Goal: Browse casually

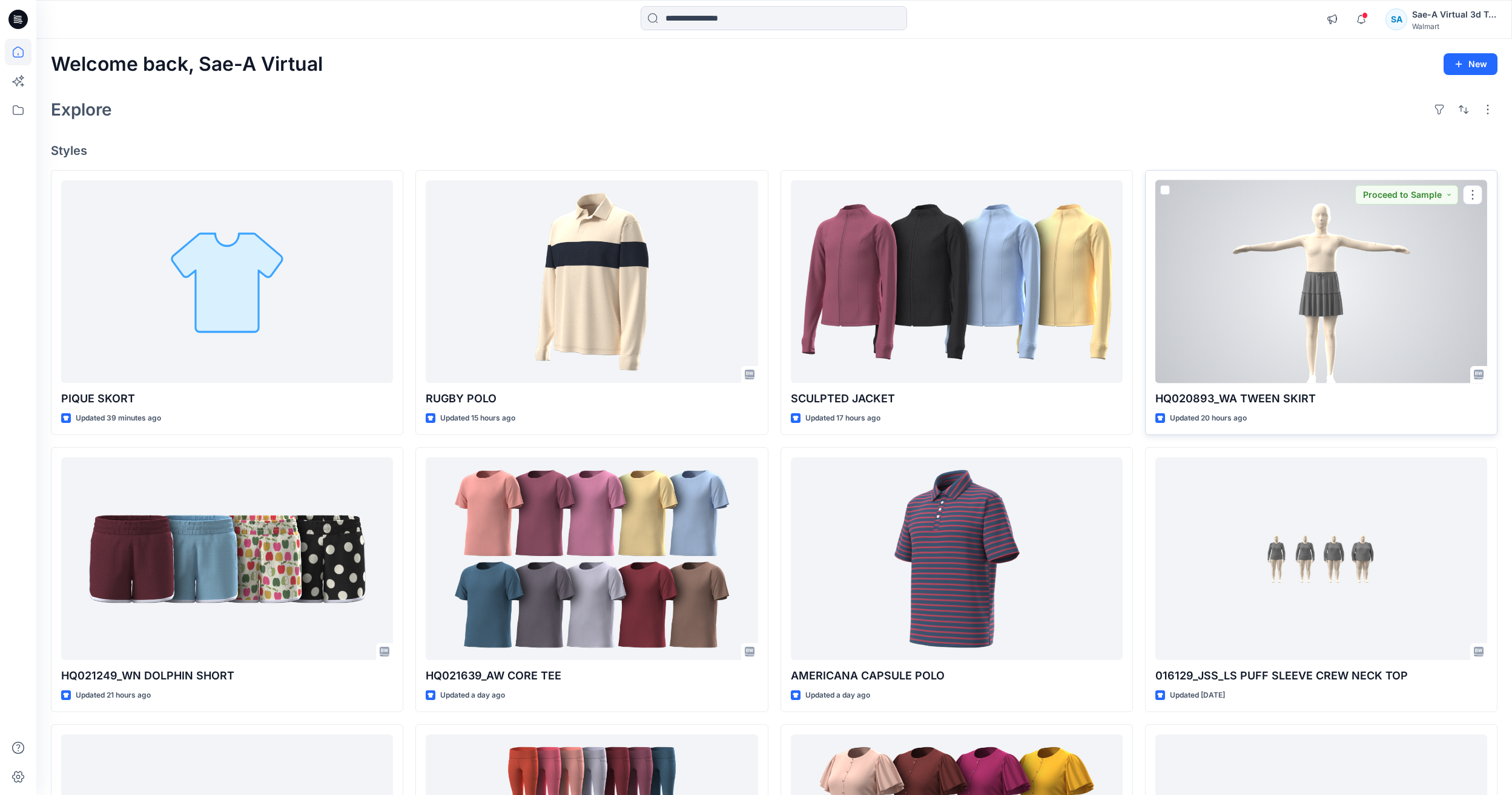
click at [1368, 208] on div at bounding box center [1321, 281] width 332 height 202
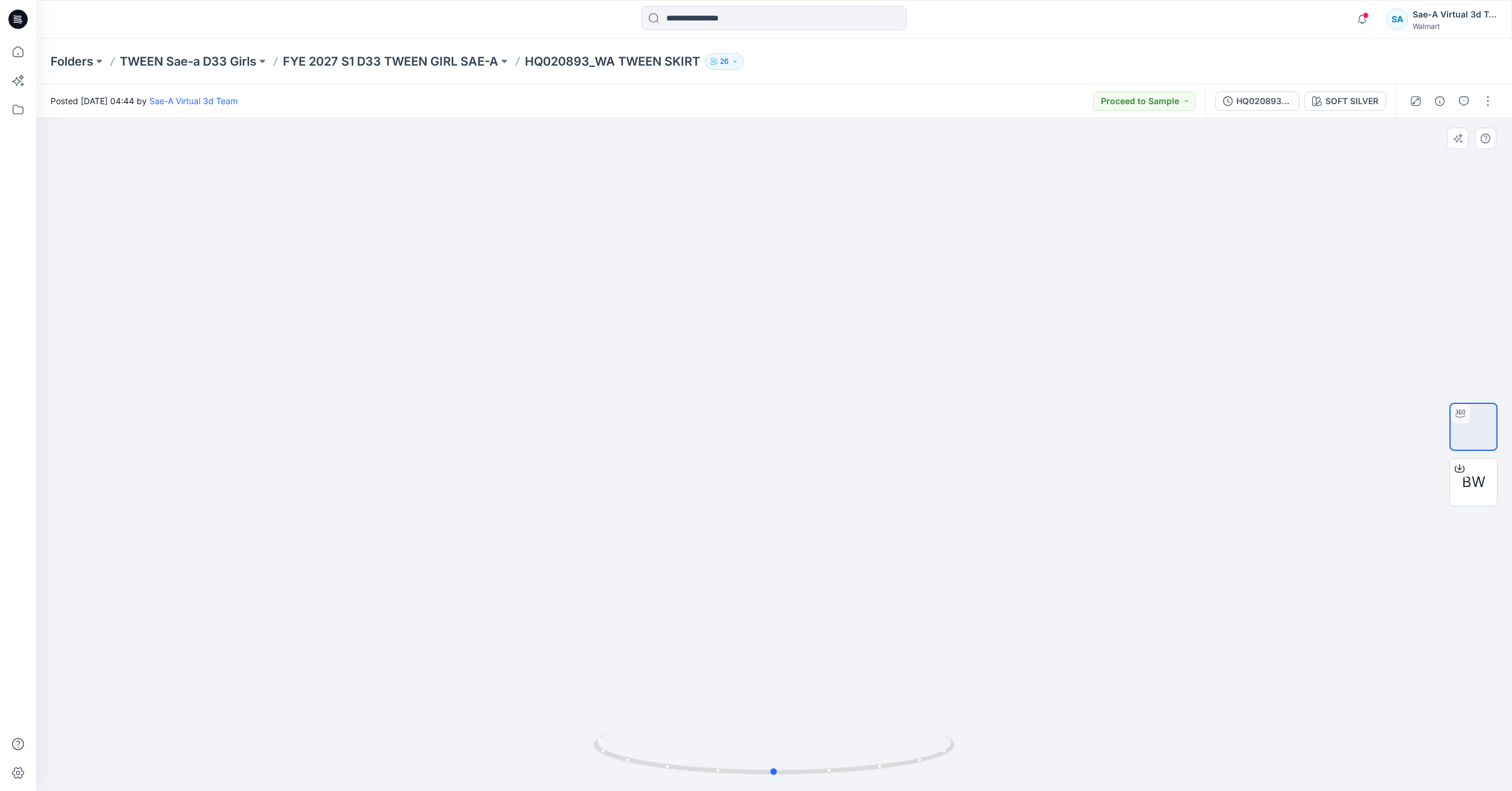
click at [1361, 791] on div at bounding box center [774, 454] width 1476 height 673
click at [1482, 233] on div at bounding box center [774, 454] width 1476 height 673
drag, startPoint x: 14, startPoint y: 49, endPoint x: 51, endPoint y: 5, distance: 57.5
click at [14, 49] on icon at bounding box center [17, 52] width 27 height 27
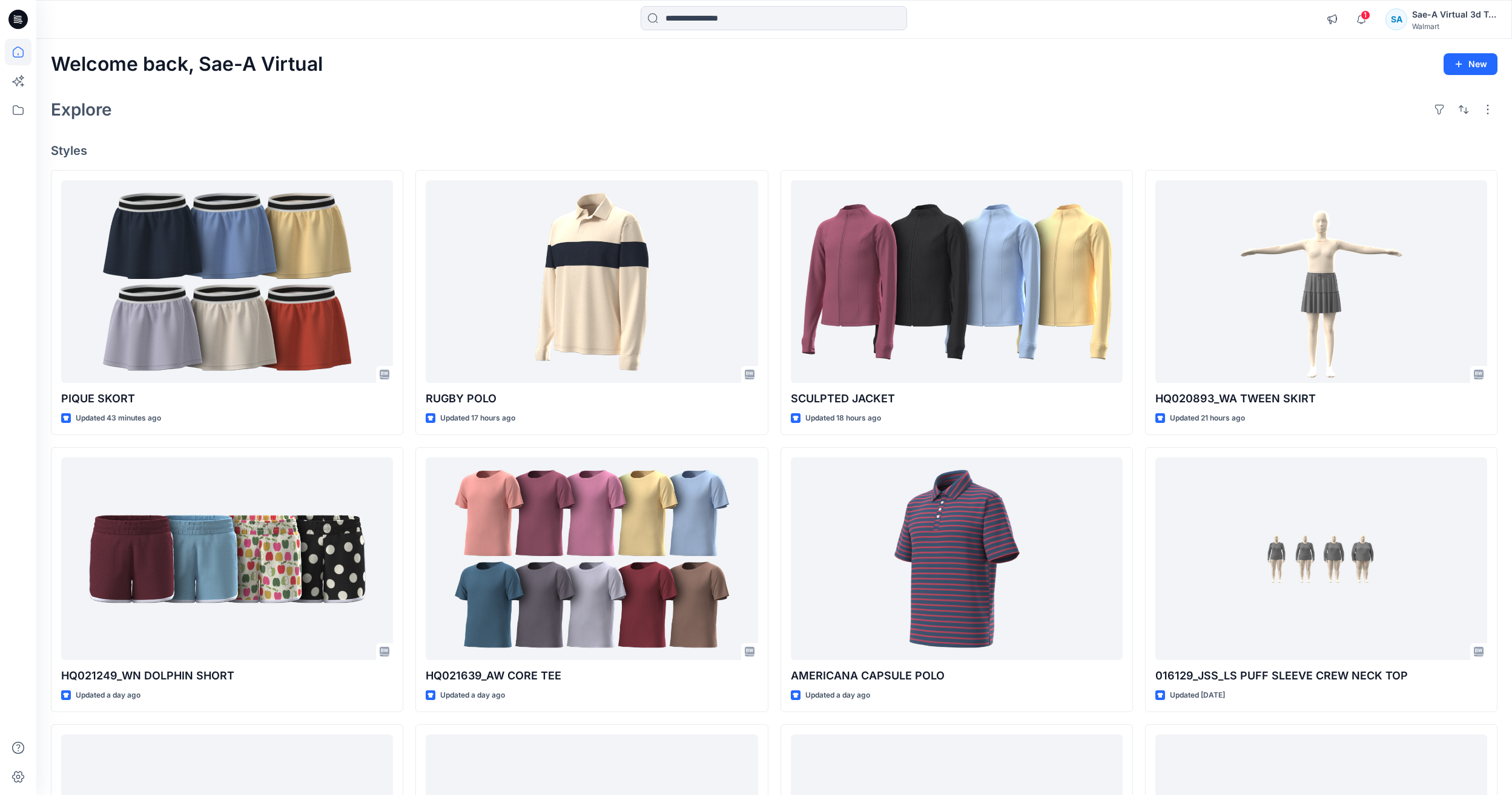
click at [1365, 18] on span "1" at bounding box center [1365, 15] width 10 height 10
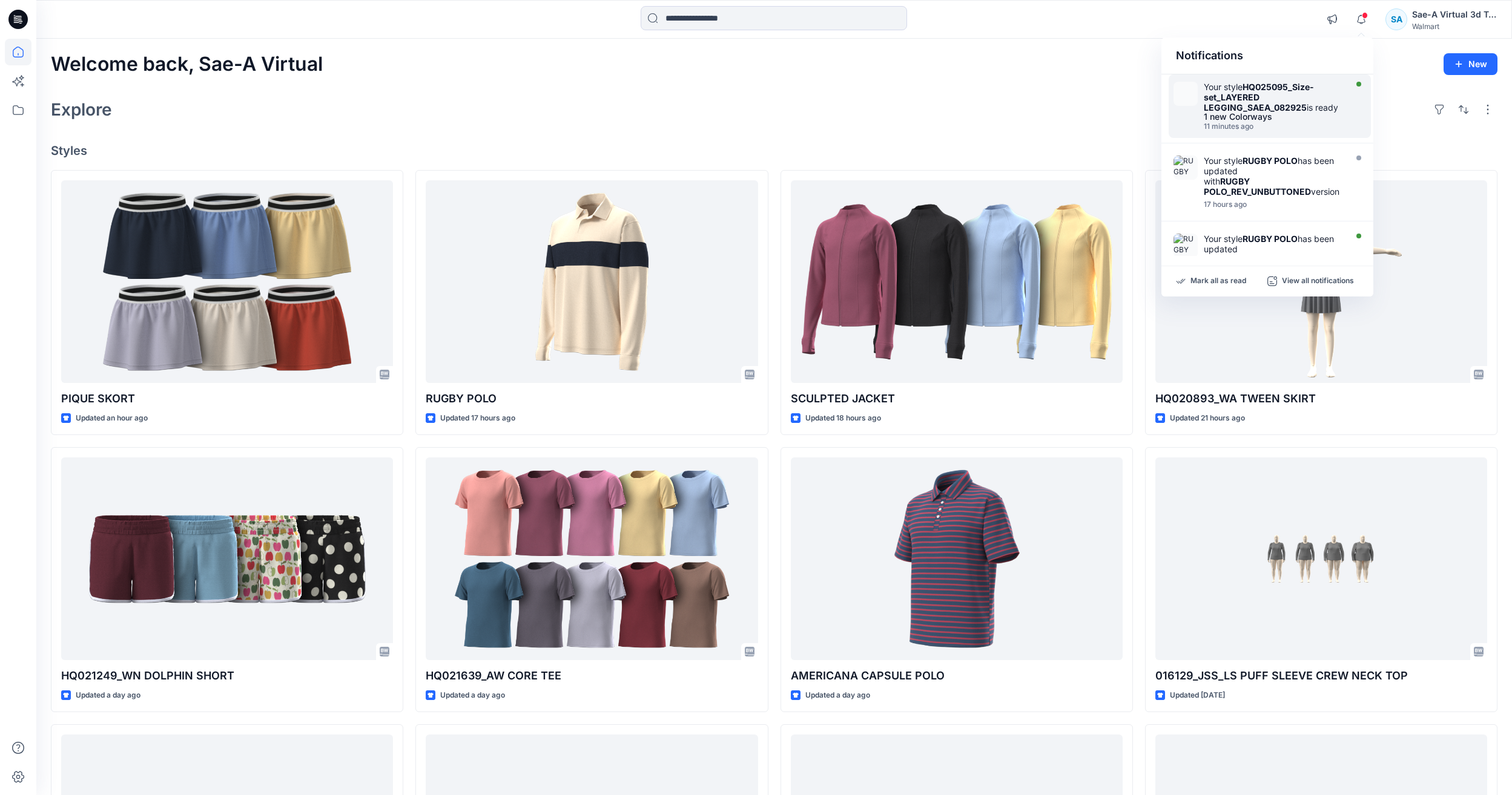
click at [1295, 95] on div "Your style HQ025095_Size-set_LAYERED LEGGING_SAEA_082925 is ready" at bounding box center [1273, 97] width 139 height 31
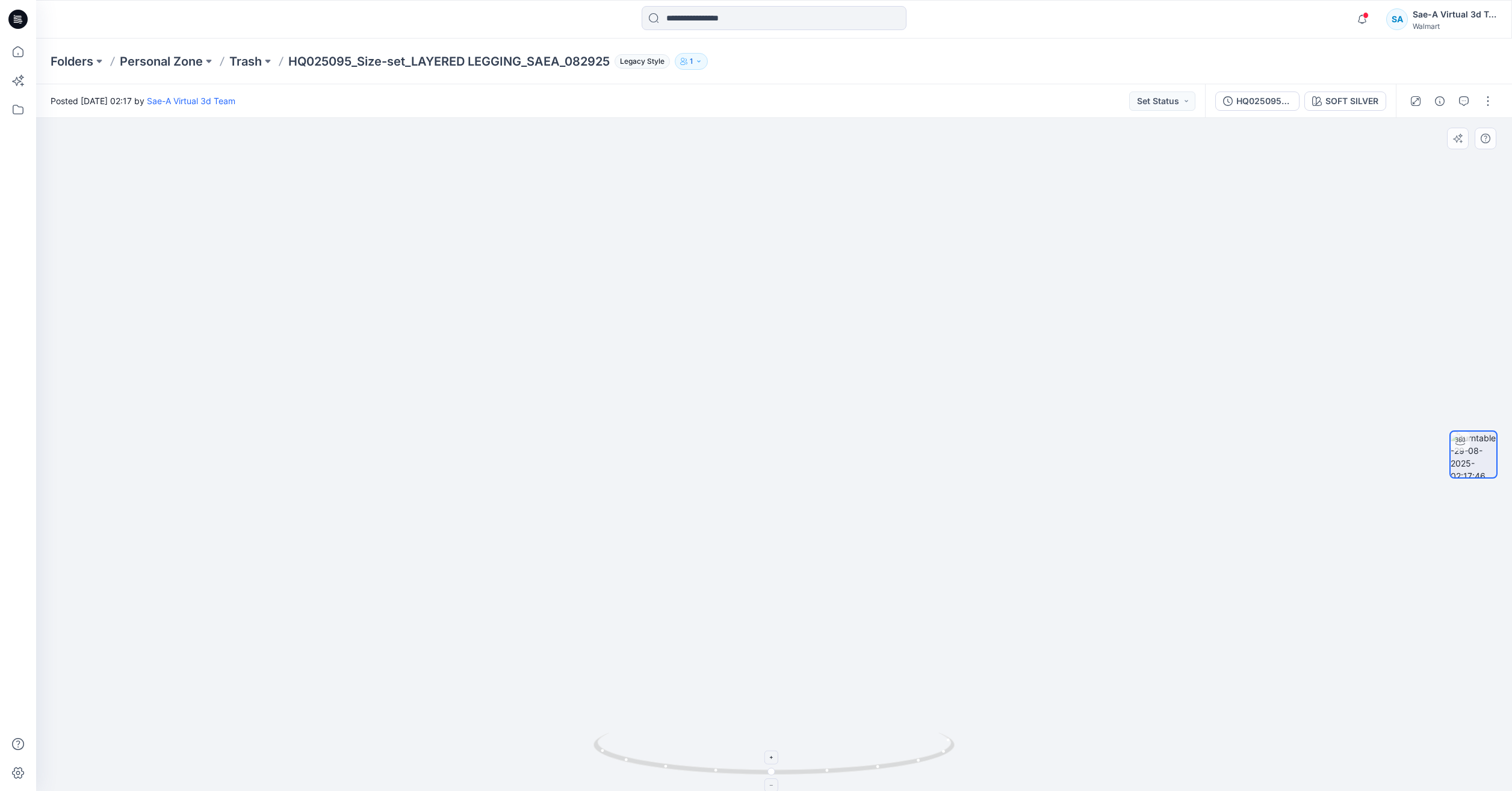
drag, startPoint x: 903, startPoint y: 761, endPoint x: 797, endPoint y: 759, distance: 106.0
click at [797, 759] on icon at bounding box center [775, 755] width 364 height 45
drag, startPoint x: 895, startPoint y: 767, endPoint x: 738, endPoint y: 750, distance: 157.9
click at [738, 750] on icon at bounding box center [775, 755] width 364 height 45
click at [16, 52] on icon at bounding box center [17, 52] width 27 height 27
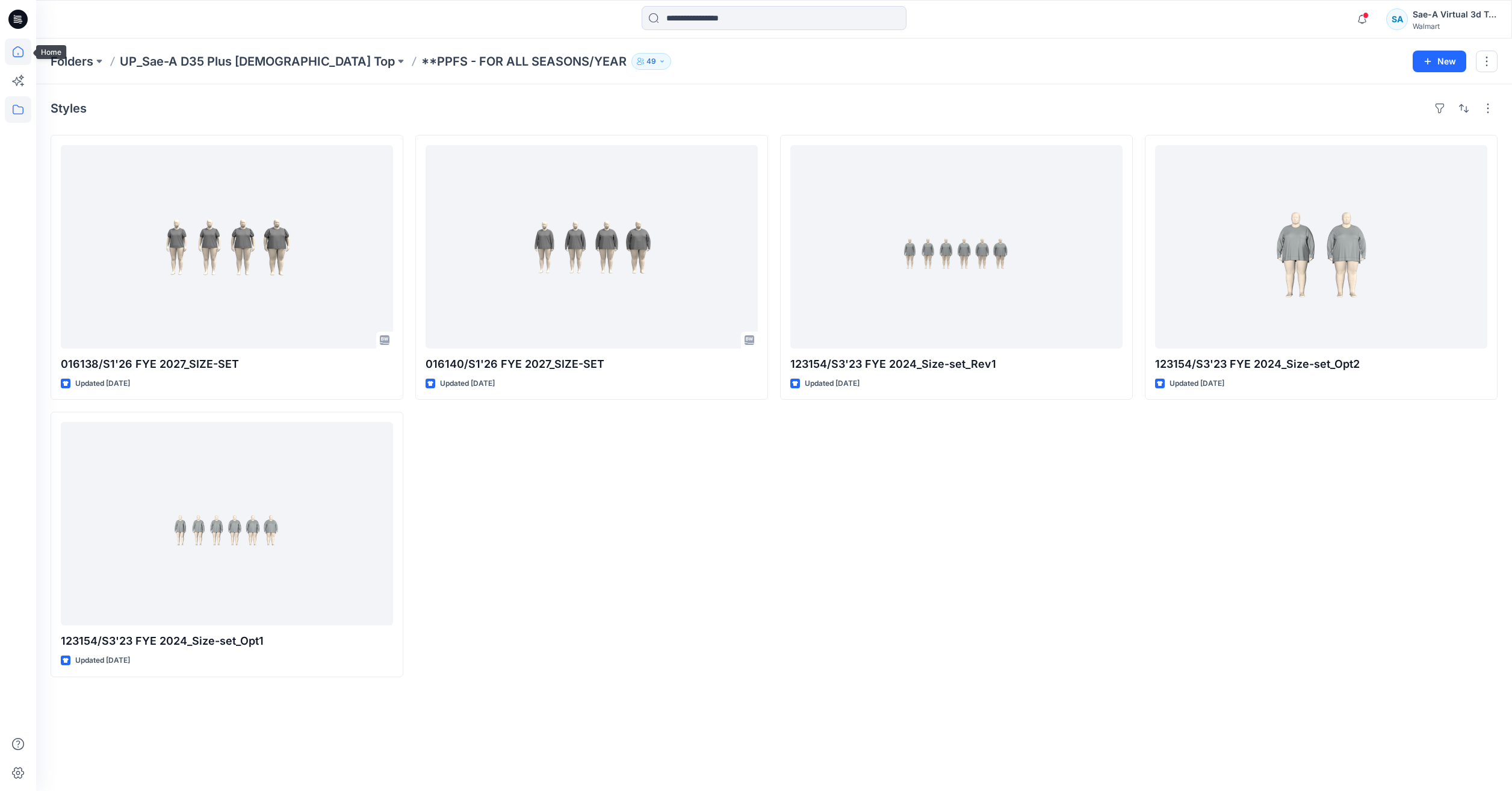
click at [18, 53] on icon at bounding box center [17, 54] width 1 height 2
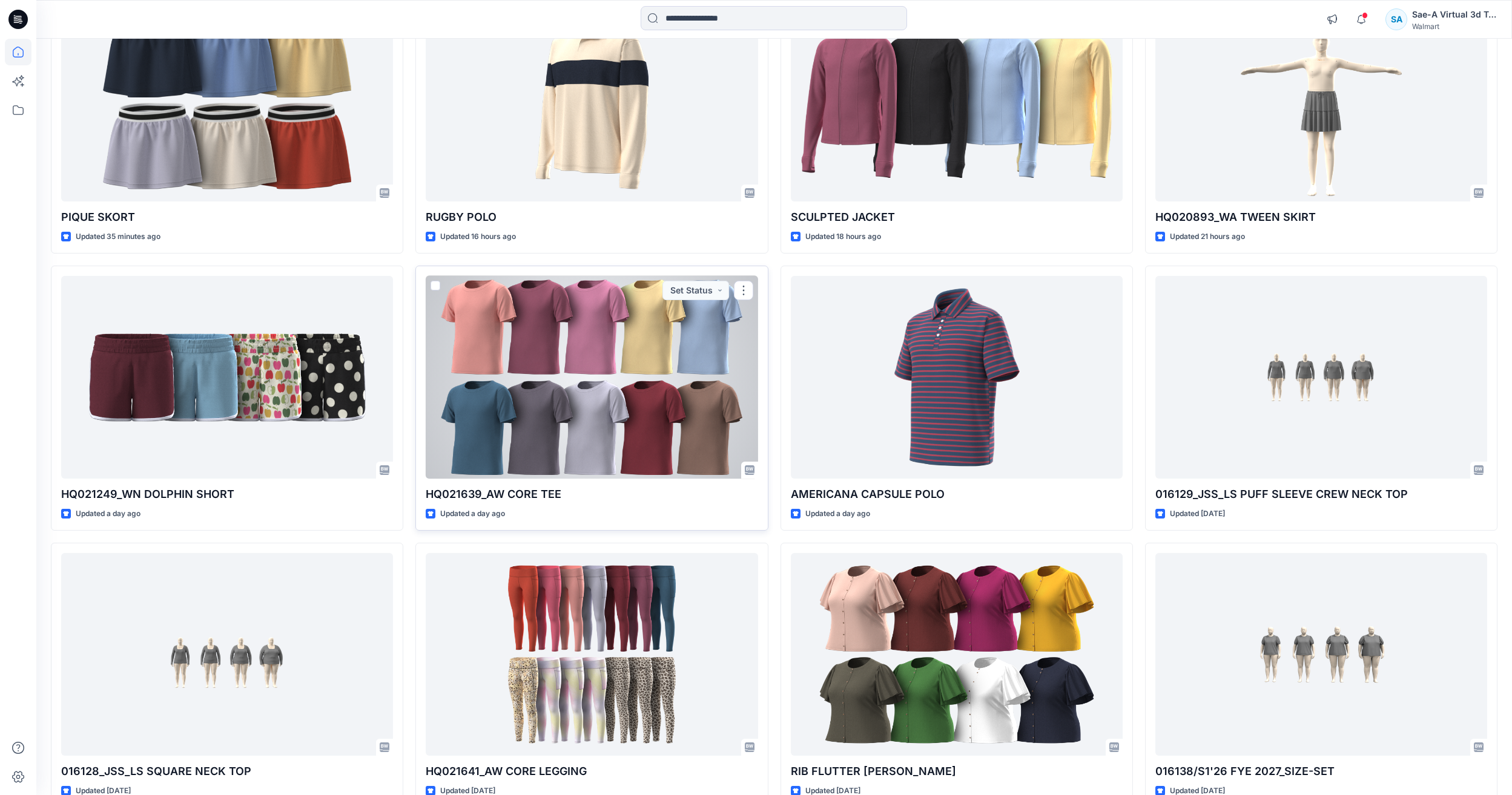
scroll to position [242, 0]
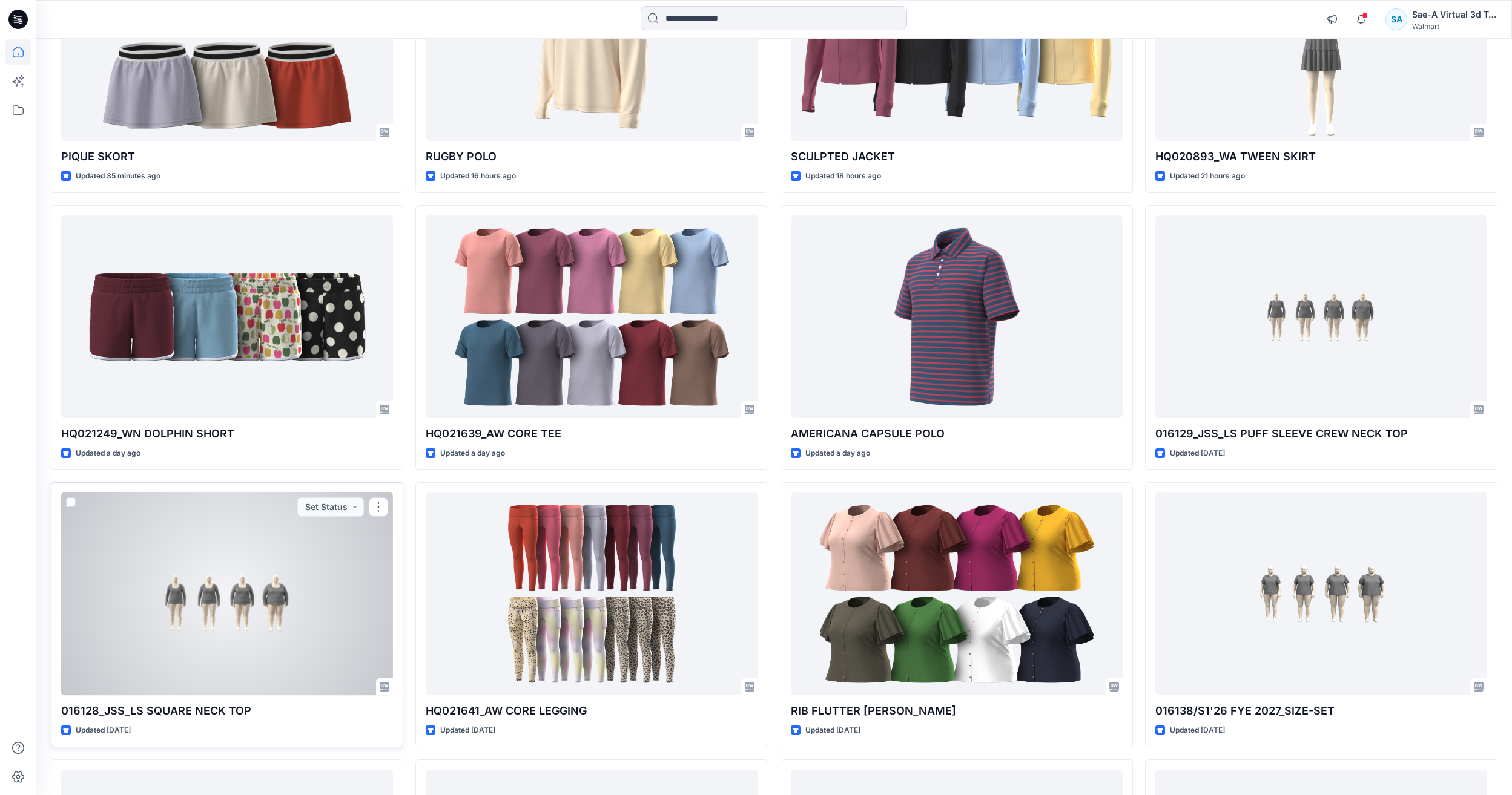
click at [199, 636] on div at bounding box center [227, 593] width 332 height 202
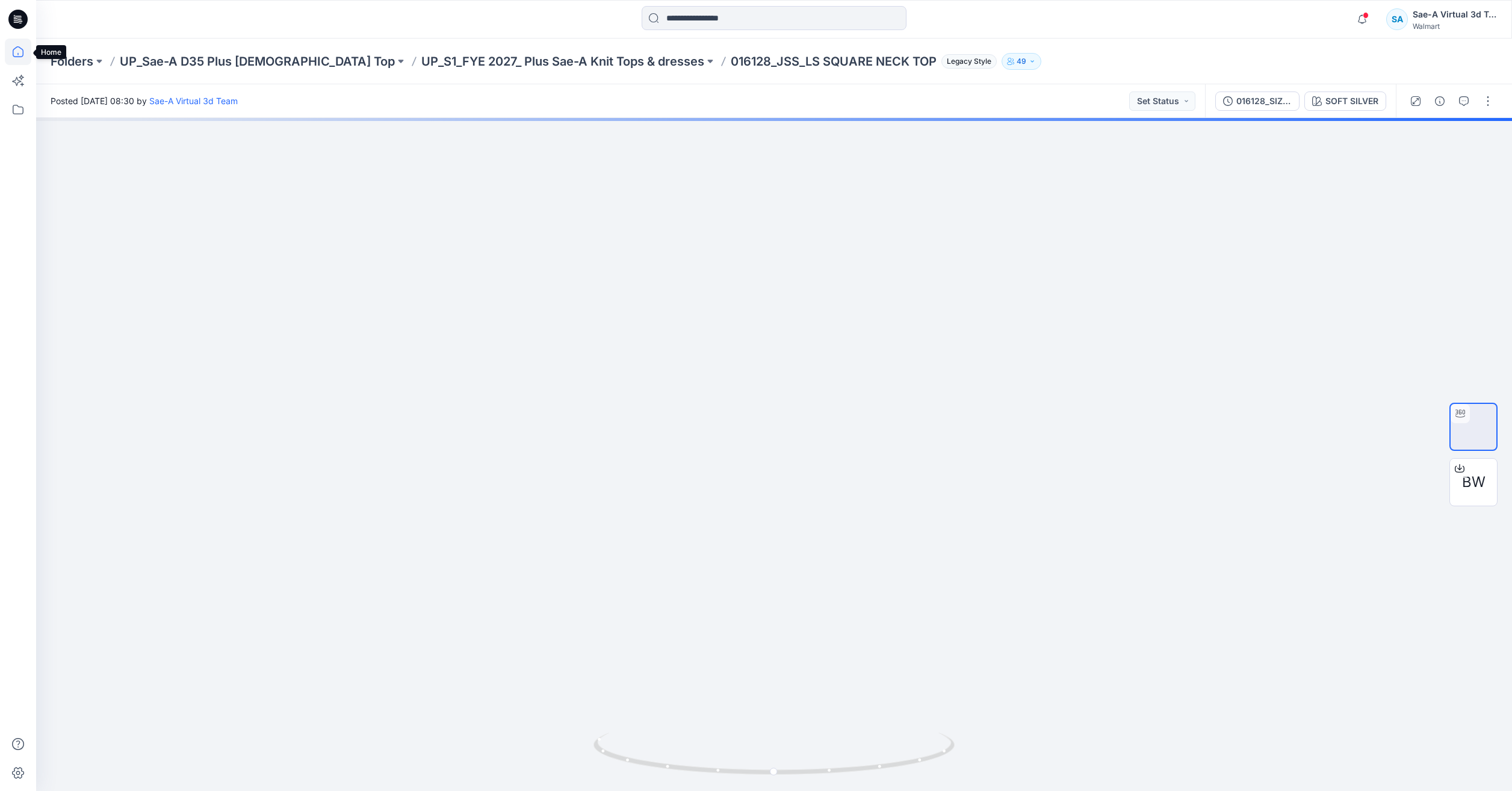
click at [20, 45] on icon at bounding box center [17, 52] width 27 height 27
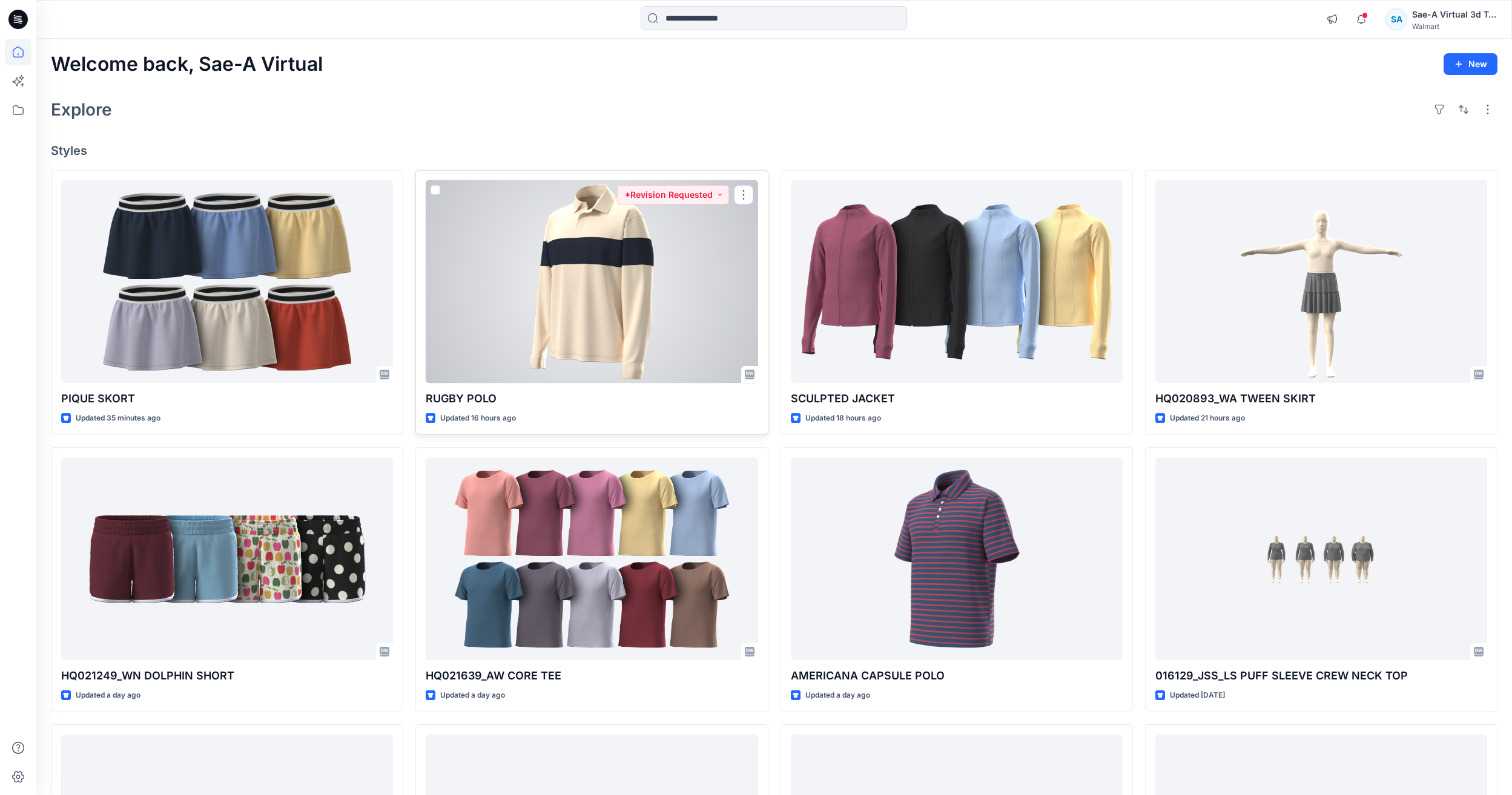
click at [658, 284] on div at bounding box center [591, 281] width 332 height 202
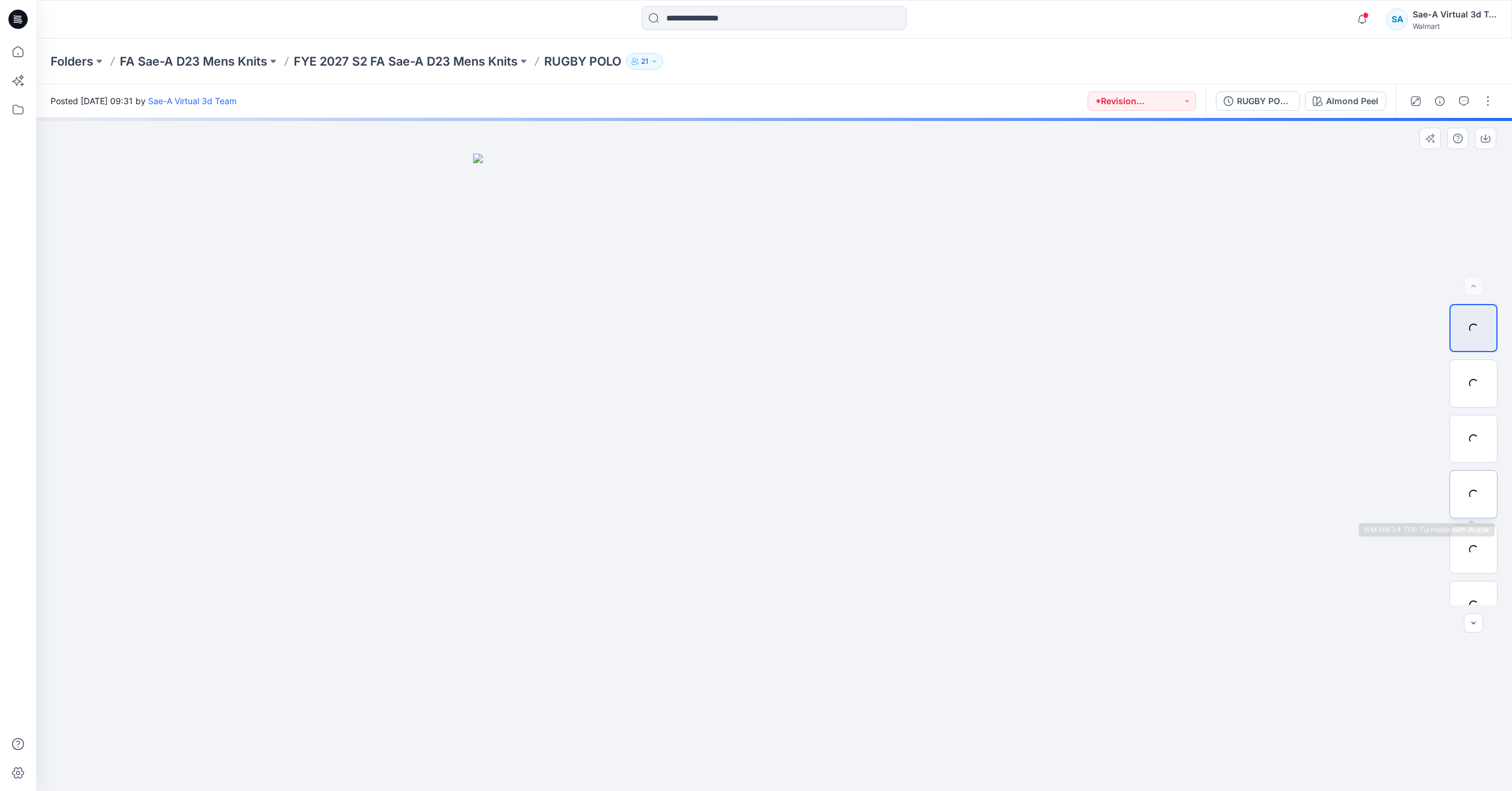
click at [1468, 505] on div at bounding box center [1473, 494] width 48 height 48
drag, startPoint x: 801, startPoint y: 340, endPoint x: 810, endPoint y: 524, distance: 184.2
drag, startPoint x: 813, startPoint y: 774, endPoint x: 802, endPoint y: 777, distance: 11.4
click at [802, 777] on icon at bounding box center [775, 755] width 364 height 45
drag, startPoint x: 902, startPoint y: 771, endPoint x: 1204, endPoint y: 789, distance: 302.5
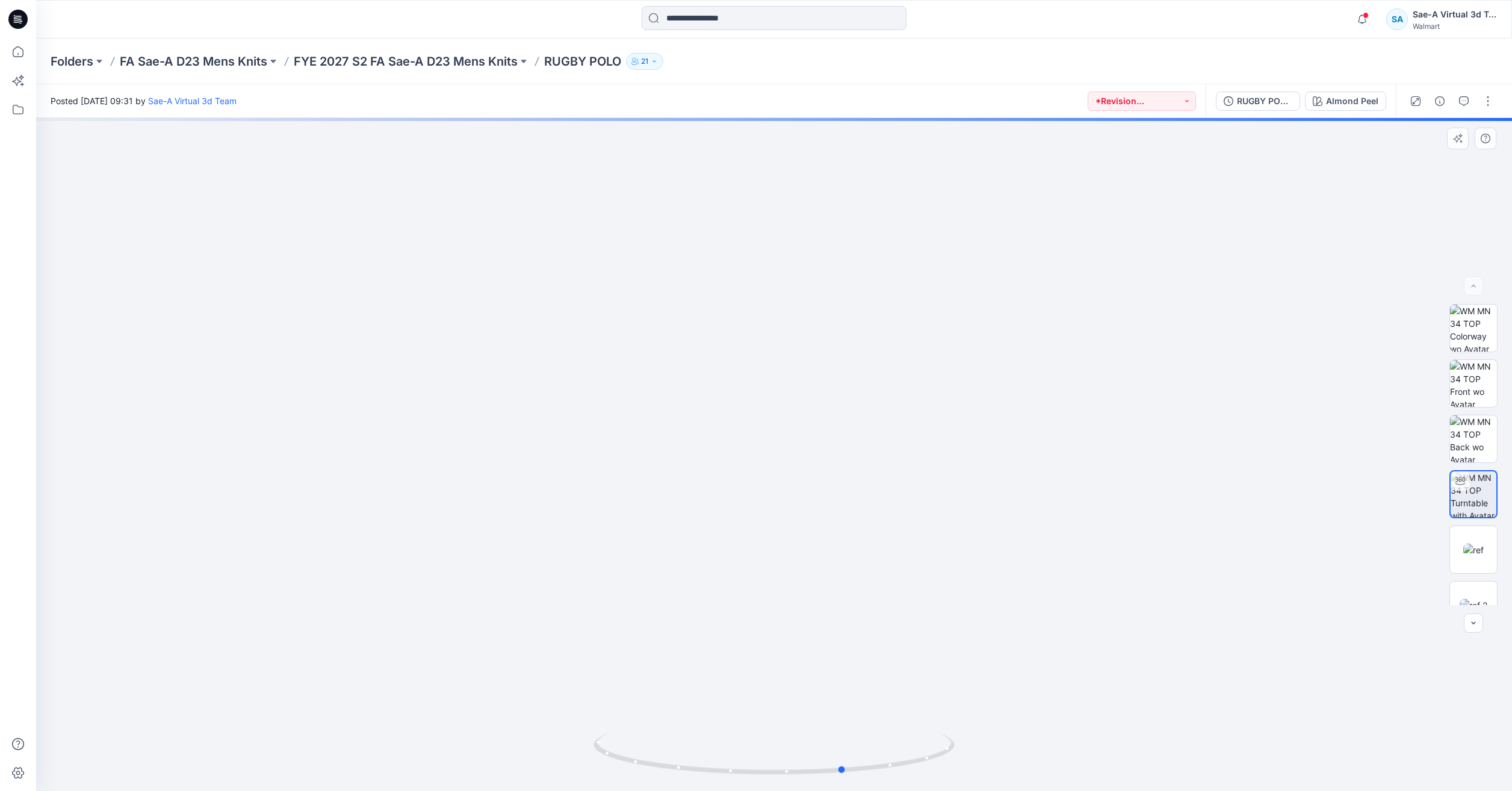
click at [1173, 785] on div at bounding box center [774, 454] width 1476 height 673
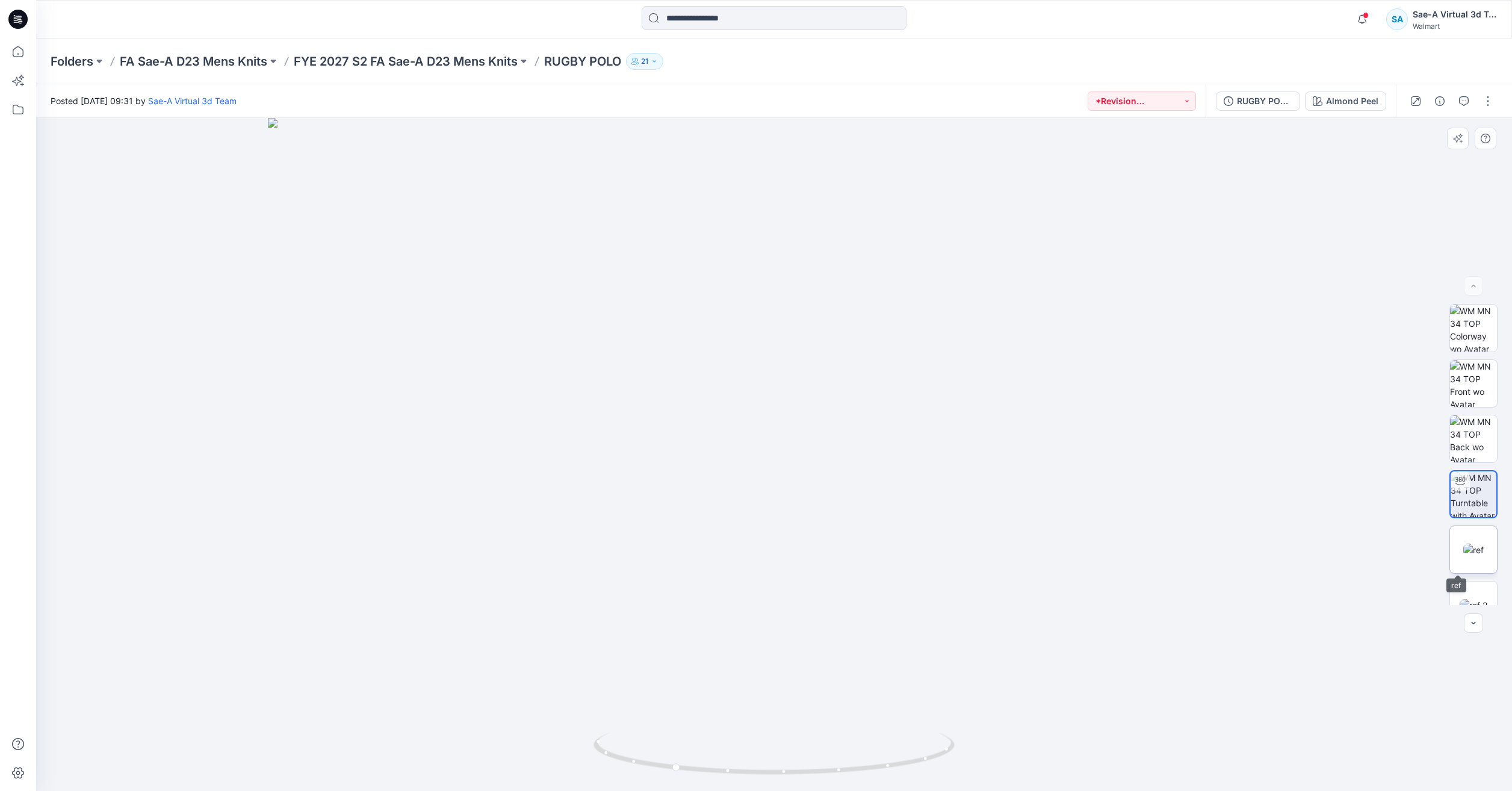
click at [1463, 546] on img at bounding box center [1473, 550] width 21 height 13
click at [1470, 489] on img at bounding box center [1473, 495] width 47 height 47
drag, startPoint x: 758, startPoint y: 308, endPoint x: 733, endPoint y: 480, distance: 173.8
click at [1471, 576] on div "BW XLSX" at bounding box center [1473, 454] width 48 height 301
click at [1473, 556] on img at bounding box center [1473, 550] width 21 height 13
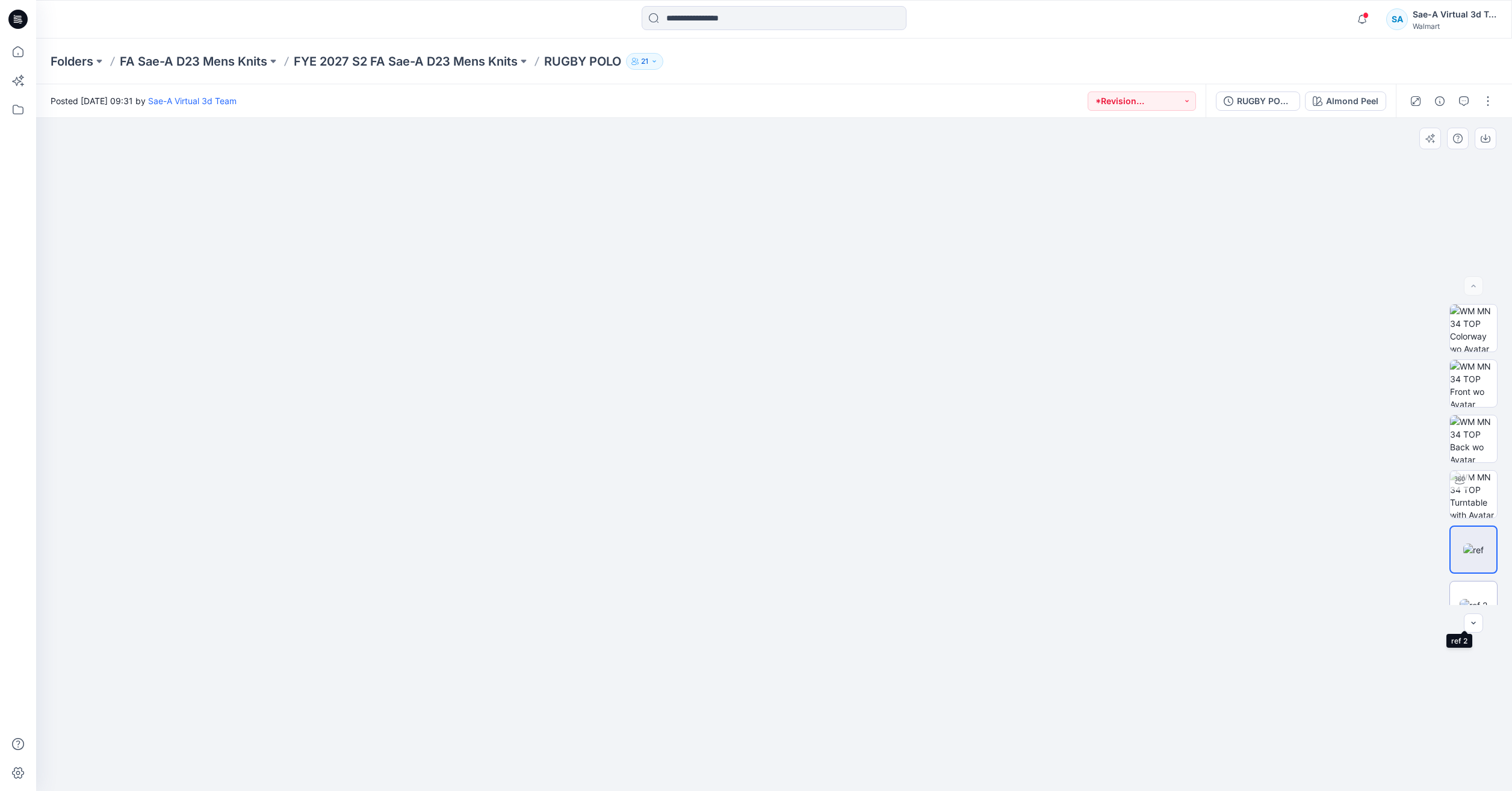
click at [1463, 600] on img at bounding box center [1473, 606] width 27 height 13
click at [1466, 600] on img at bounding box center [1473, 606] width 27 height 13
click at [1466, 556] on img at bounding box center [1473, 550] width 21 height 13
click at [18, 46] on icon at bounding box center [17, 52] width 27 height 27
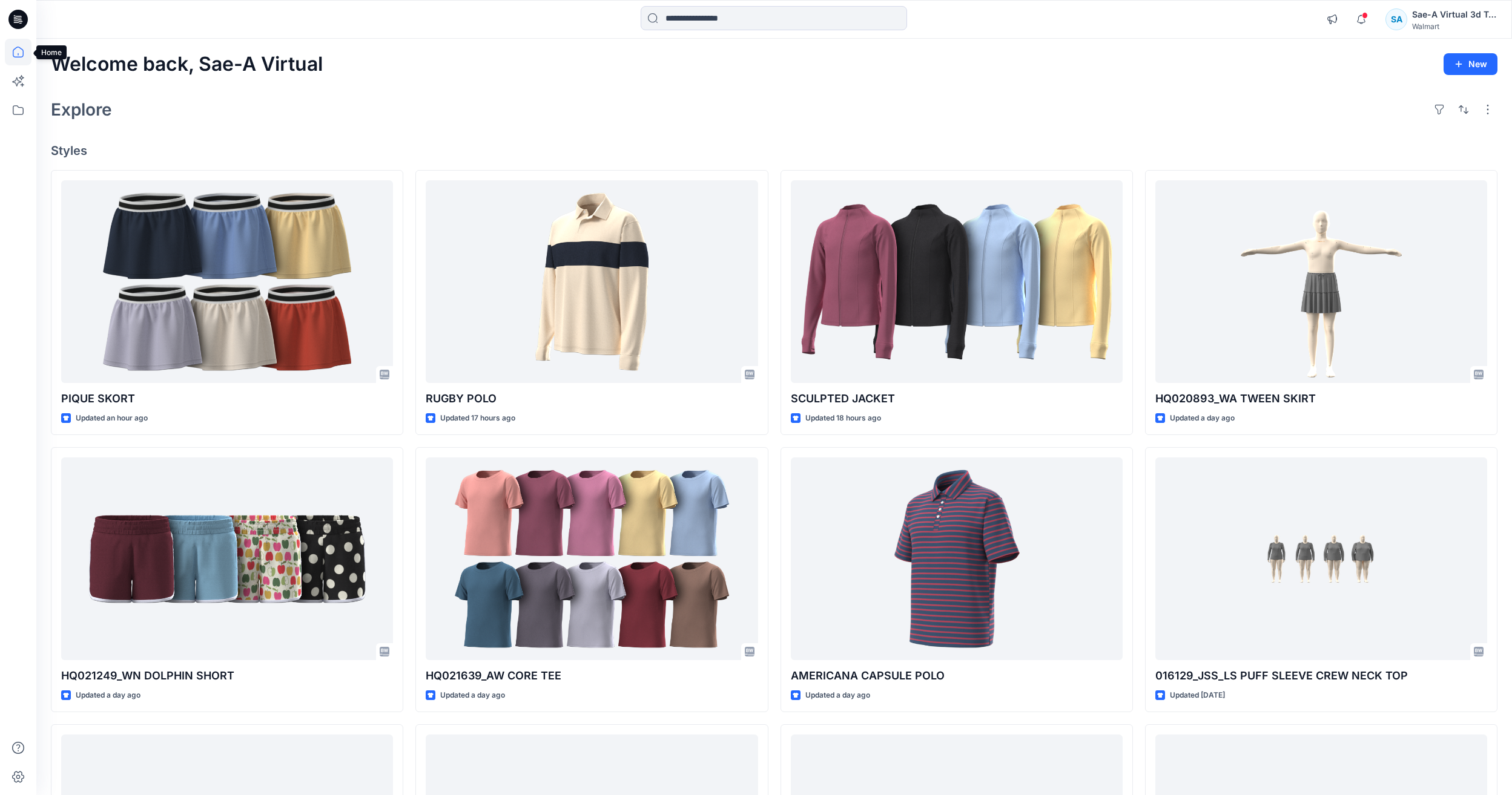
click at [15, 50] on icon at bounding box center [18, 52] width 27 height 27
